Goal: Task Accomplishment & Management: Complete application form

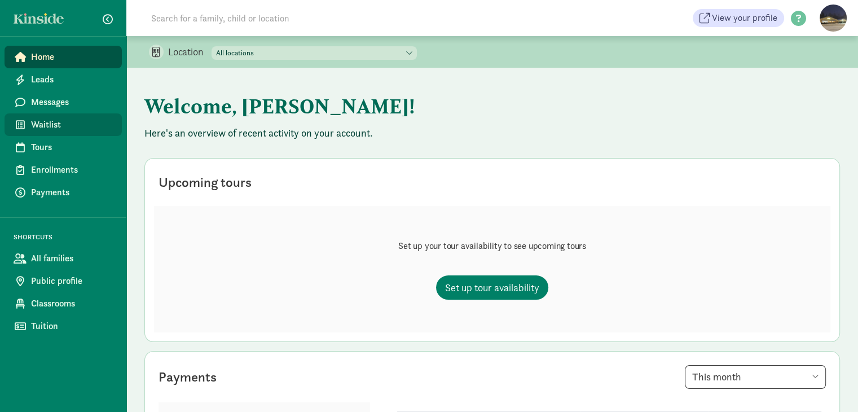
click at [59, 120] on span "Waitlist" at bounding box center [72, 125] width 82 height 14
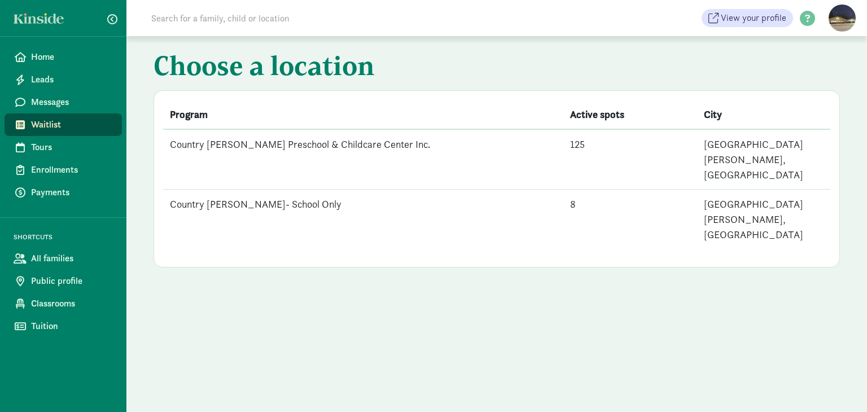
click at [368, 142] on td "Country [PERSON_NAME] Preschool & Childcare Center Inc." at bounding box center [363, 159] width 400 height 60
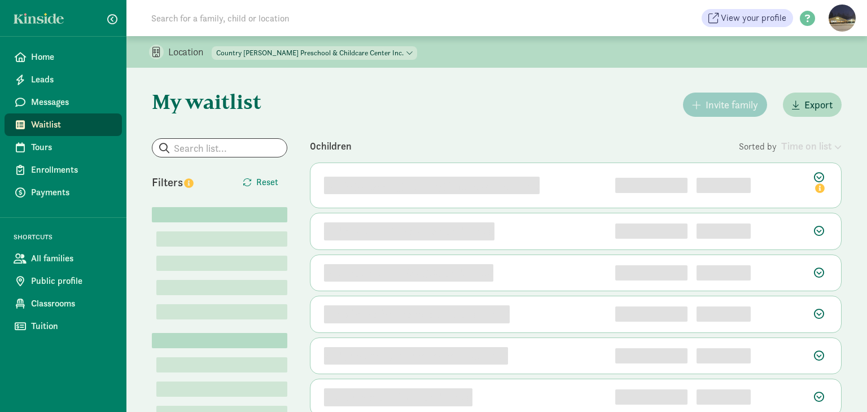
click at [368, 142] on div "0 children" at bounding box center [524, 145] width 429 height 15
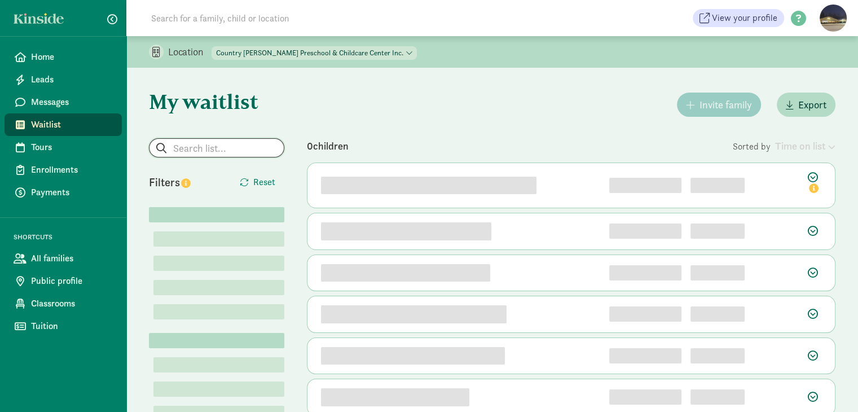
click at [181, 145] on input "search" at bounding box center [217, 148] width 134 height 18
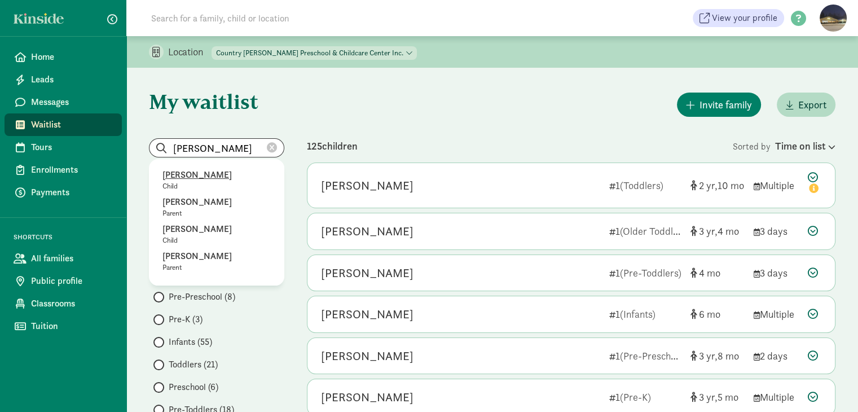
click at [196, 172] on p "[PERSON_NAME]" at bounding box center [217, 175] width 108 height 14
type input "[PERSON_NAME]"
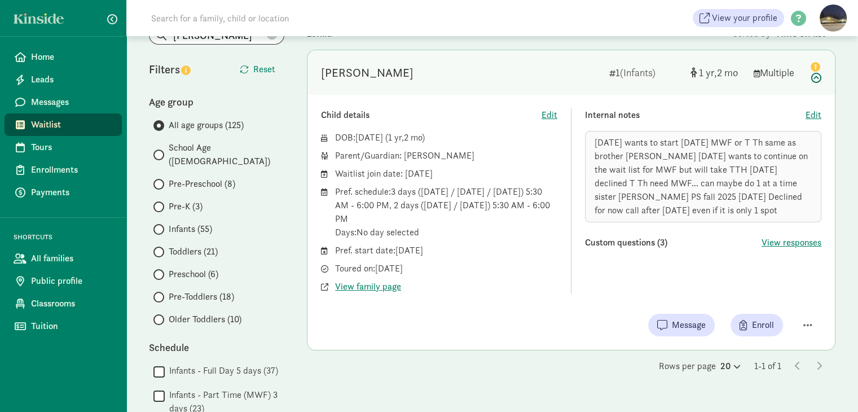
scroll to position [56, 0]
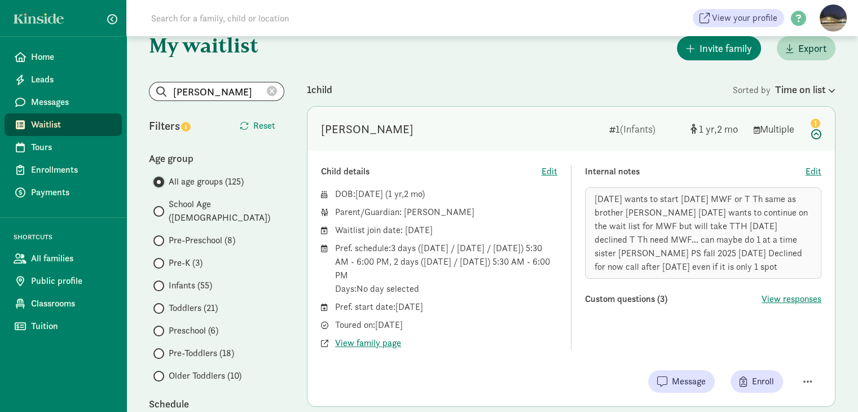
click at [159, 181] on input "All age groups (125)" at bounding box center [156, 181] width 7 height 7
click at [158, 350] on input "Pre-Toddlers (18)" at bounding box center [156, 353] width 7 height 7
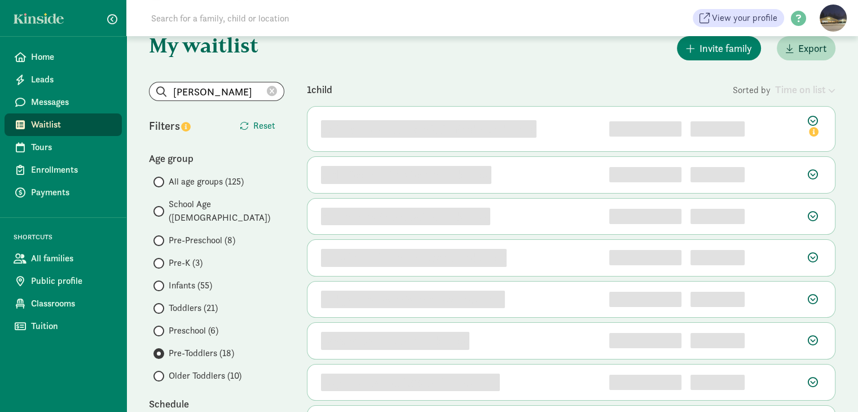
scroll to position [0, 0]
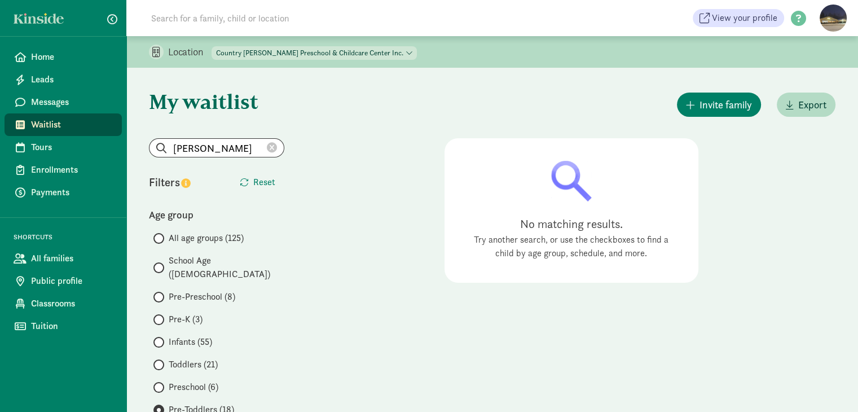
click at [274, 144] on icon at bounding box center [272, 148] width 10 height 10
radio input "true"
radio input "false"
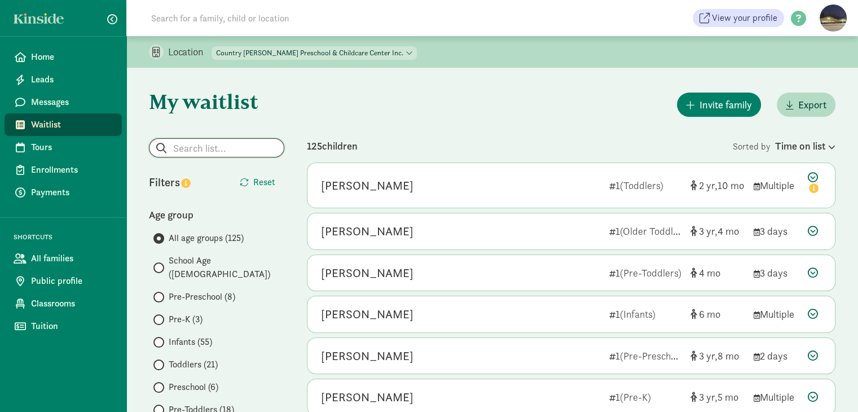
click at [217, 148] on input "search" at bounding box center [217, 148] width 134 height 18
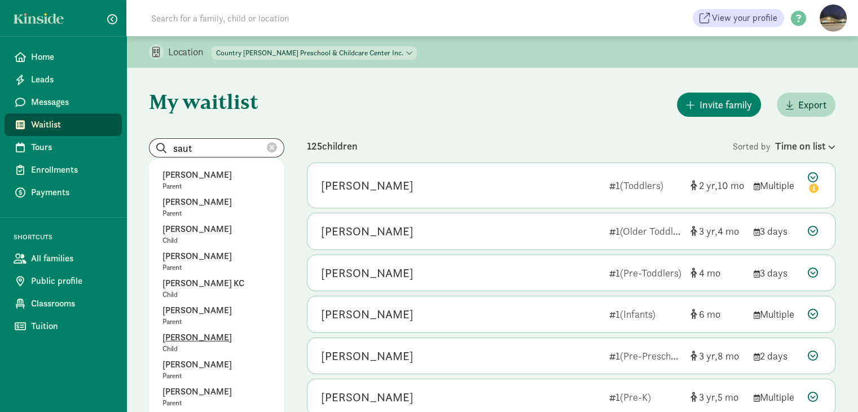
click at [185, 342] on p "[PERSON_NAME]" at bounding box center [217, 338] width 108 height 14
type input "[PERSON_NAME]"
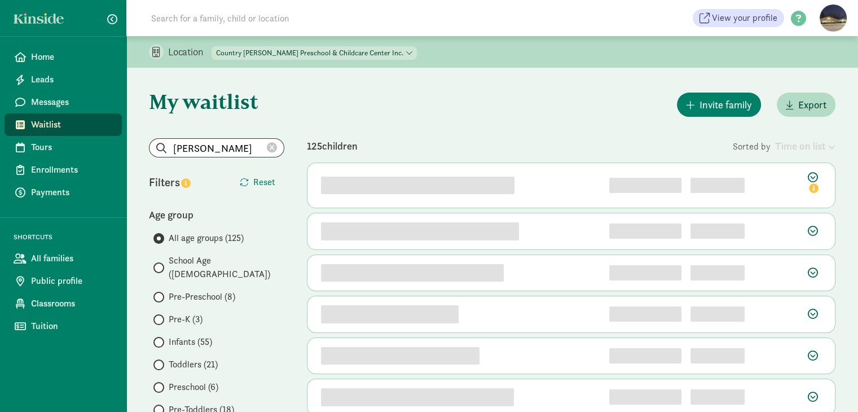
click at [271, 146] on icon at bounding box center [272, 148] width 10 height 10
click at [196, 144] on input "search" at bounding box center [217, 148] width 134 height 18
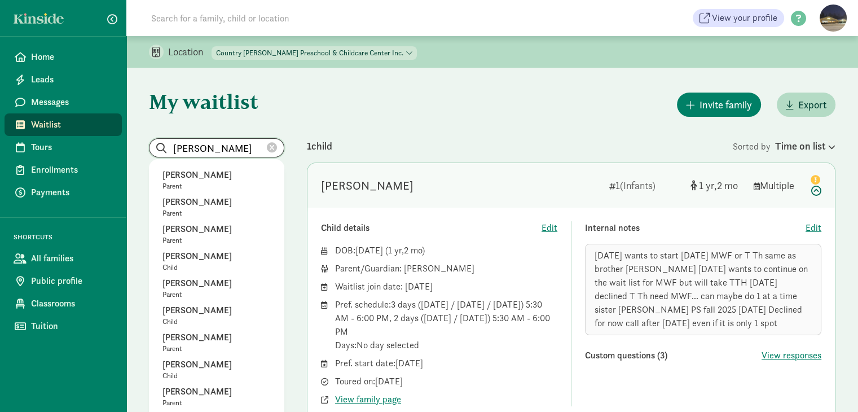
type input "[PERSON_NAME]"
click at [274, 147] on icon at bounding box center [272, 148] width 10 height 10
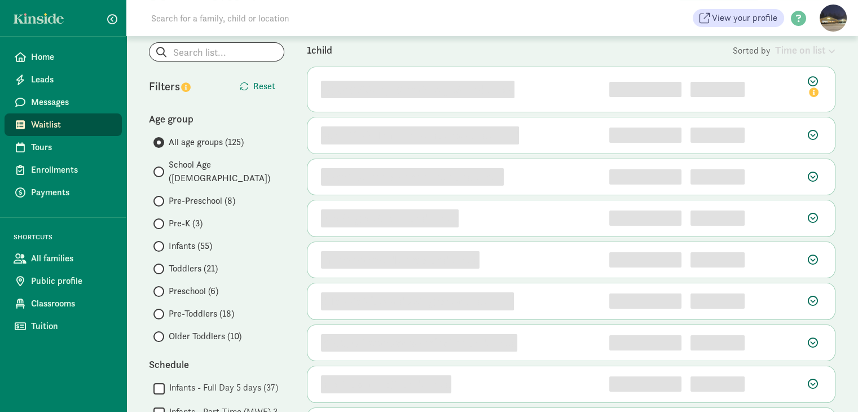
scroll to position [113, 0]
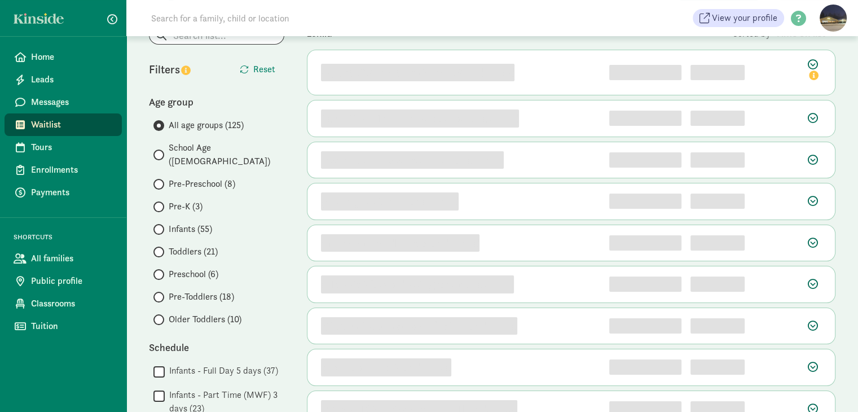
click at [161, 269] on span at bounding box center [158, 274] width 11 height 11
click at [161, 271] on input "Preschool (6)" at bounding box center [156, 274] width 7 height 7
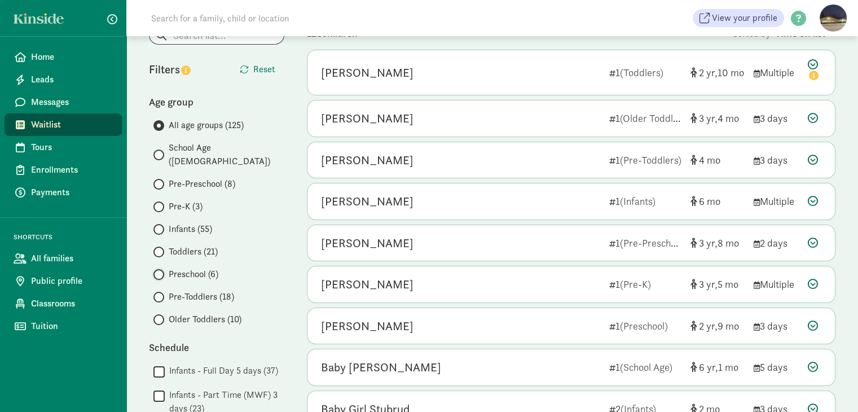
click at [160, 271] on input "Preschool (6)" at bounding box center [156, 274] width 7 height 7
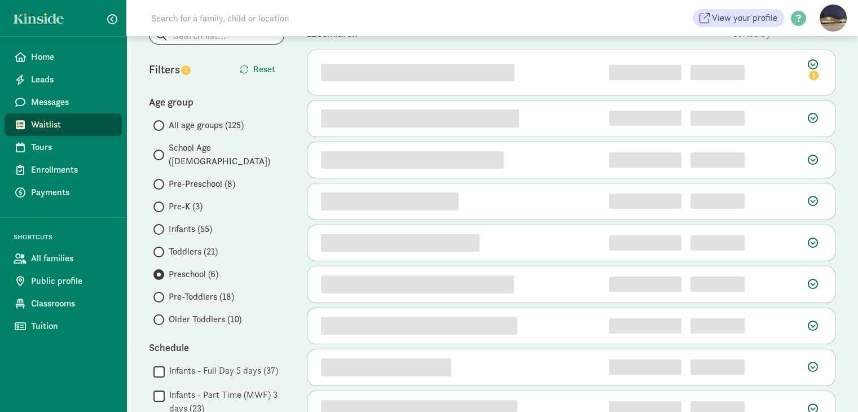
scroll to position [0, 0]
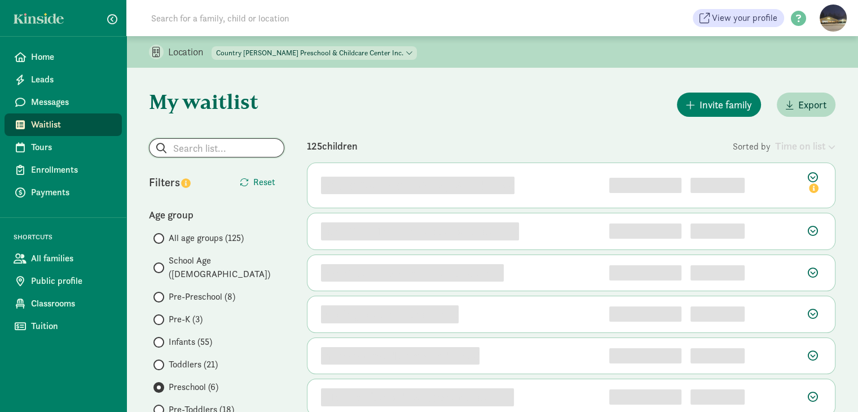
click at [203, 149] on input "search" at bounding box center [217, 148] width 134 height 18
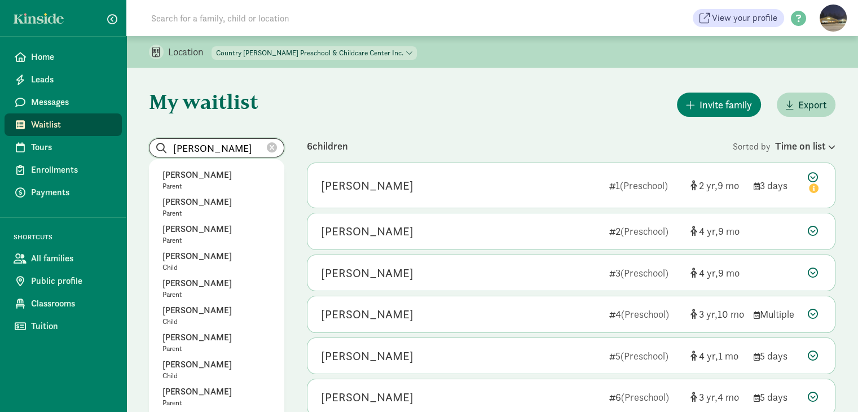
type input "[PERSON_NAME]"
click at [271, 148] on icon at bounding box center [272, 148] width 10 height 10
radio input "true"
radio input "false"
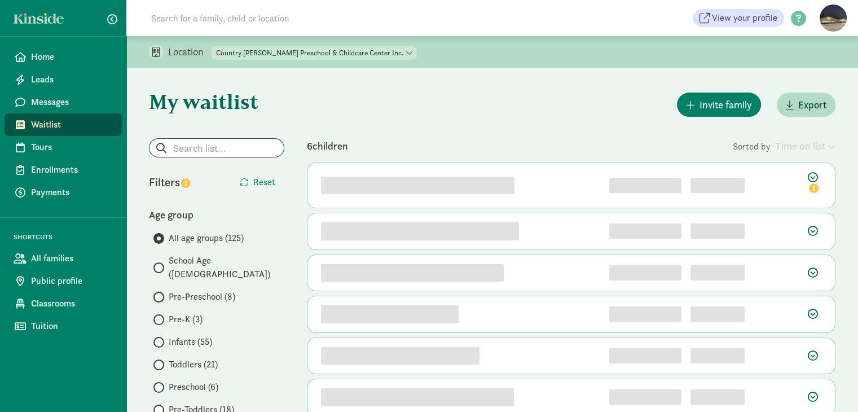
click at [159, 293] on input "Pre-Preschool (8)" at bounding box center [156, 296] width 7 height 7
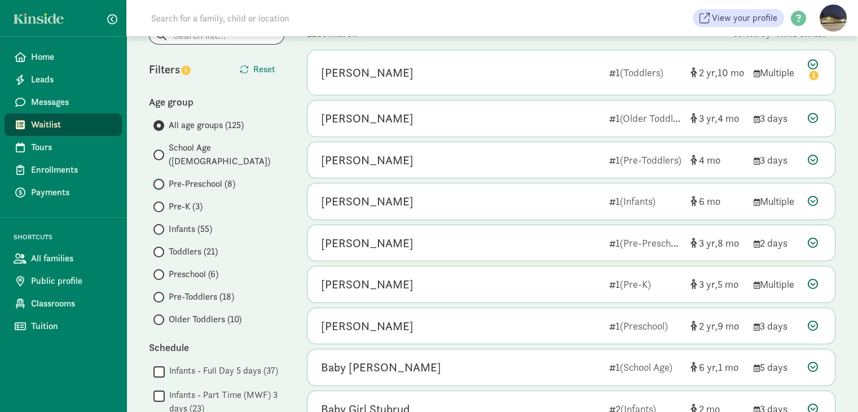
click at [159, 181] on input "Pre-Preschool (8)" at bounding box center [156, 184] width 7 height 7
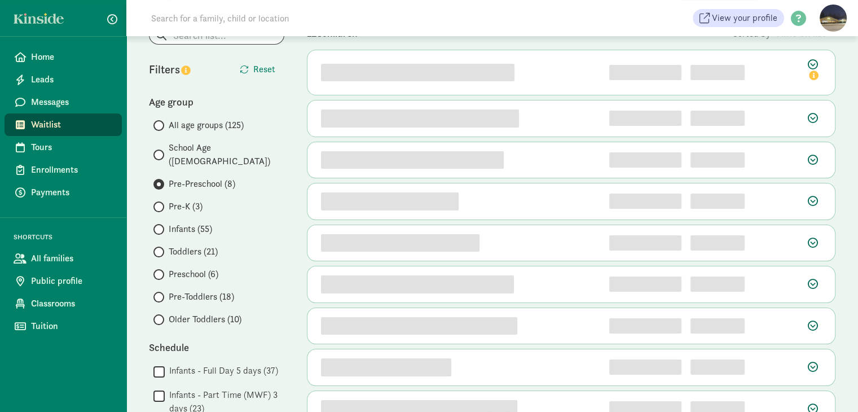
scroll to position [0, 0]
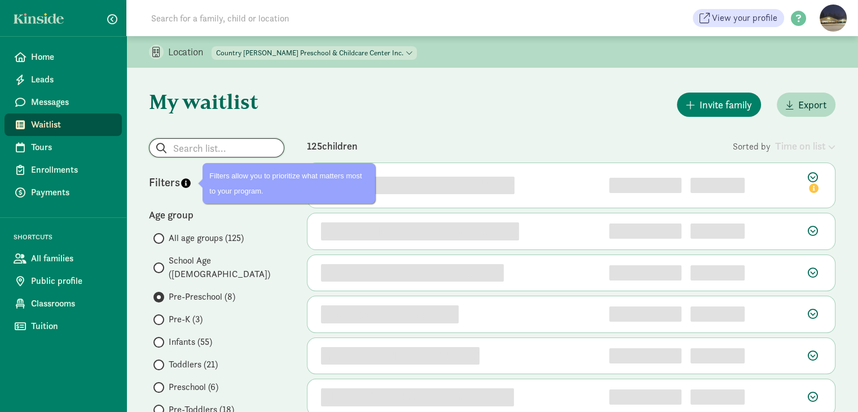
click at [186, 147] on input "search" at bounding box center [217, 148] width 134 height 18
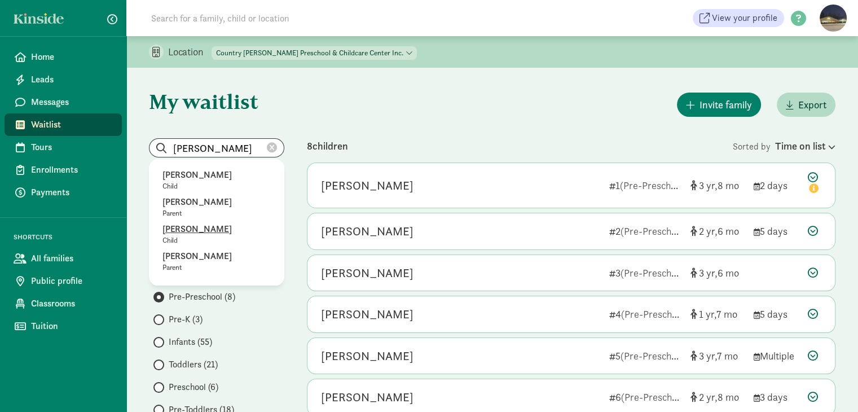
click at [196, 229] on p "[PERSON_NAME]" at bounding box center [217, 229] width 108 height 14
type input "[PERSON_NAME]"
radio input "true"
radio input "false"
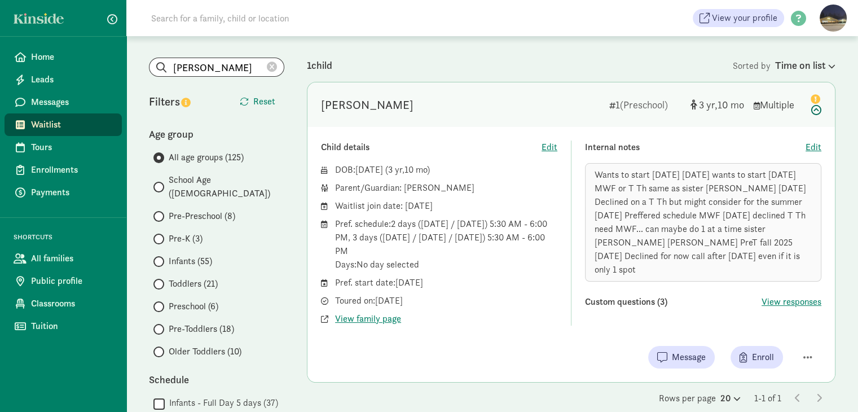
scroll to position [113, 0]
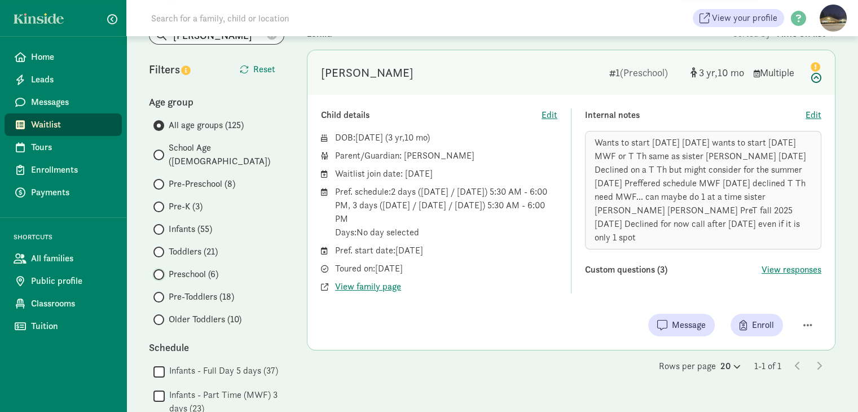
click at [157, 271] on input "Preschool (6)" at bounding box center [156, 274] width 7 height 7
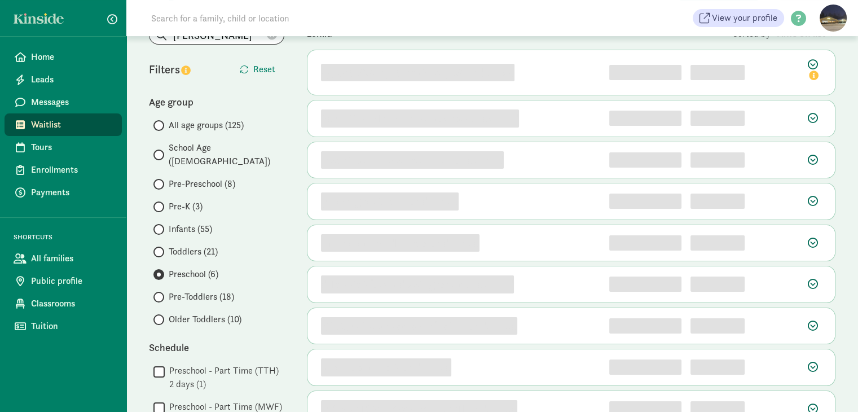
scroll to position [0, 0]
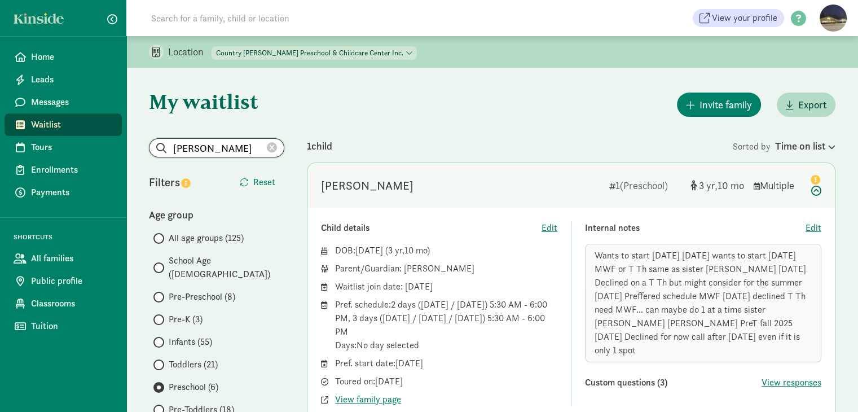
click at [271, 140] on input "[PERSON_NAME]" at bounding box center [217, 148] width 134 height 18
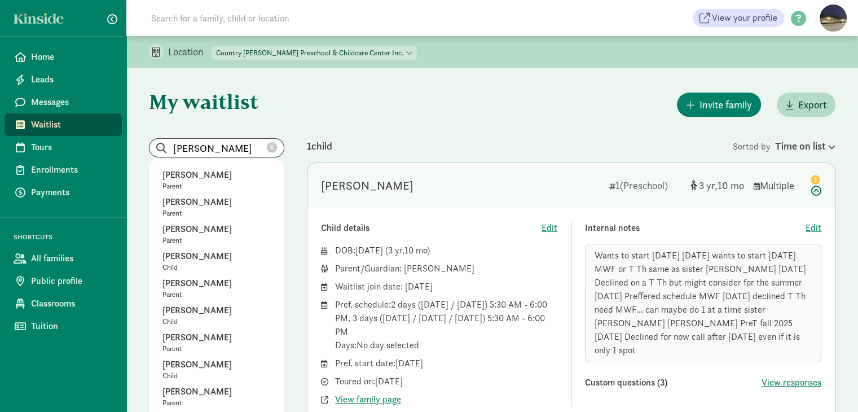
click at [270, 144] on icon at bounding box center [272, 148] width 10 height 10
radio input "true"
radio input "false"
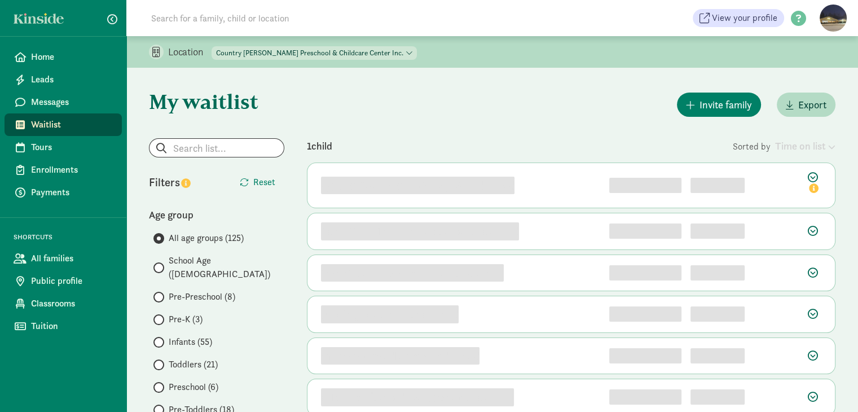
click at [157, 382] on span at bounding box center [158, 387] width 11 height 11
click at [157, 384] on input "Preschool (6)" at bounding box center [156, 387] width 7 height 7
